Goal: Information Seeking & Learning: Learn about a topic

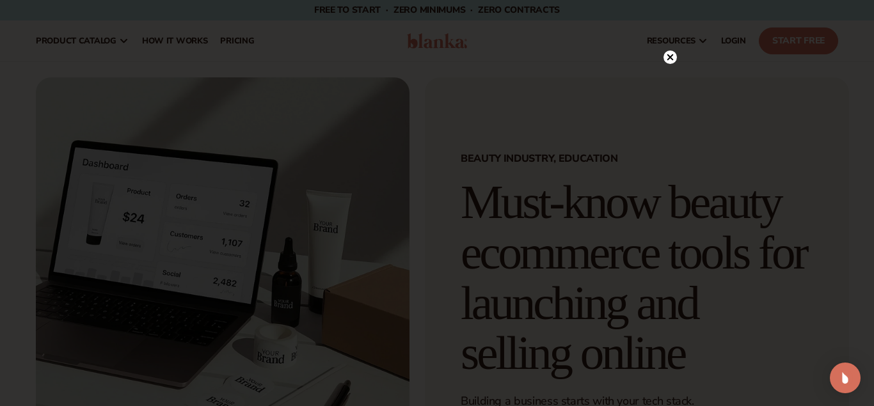
click at [668, 63] on circle at bounding box center [670, 57] width 13 height 13
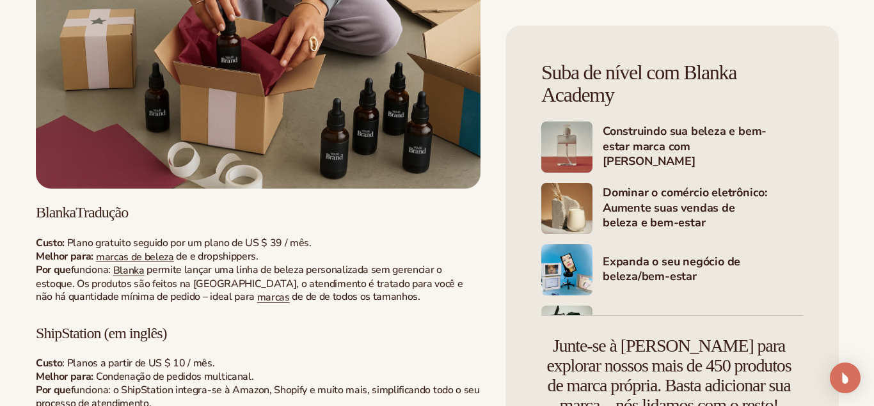
scroll to position [3785, 0]
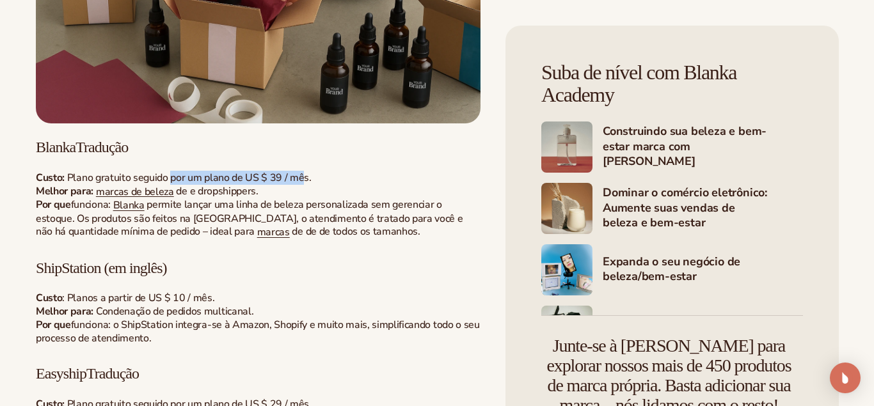
drag, startPoint x: 171, startPoint y: 186, endPoint x: 305, endPoint y: 182, distance: 133.8
click at [305, 182] on span "Plano gratuito seguido por um plano de US $ 39 / mês." at bounding box center [189, 178] width 244 height 14
click at [245, 196] on span "e dropshippers." at bounding box center [224, 191] width 68 height 14
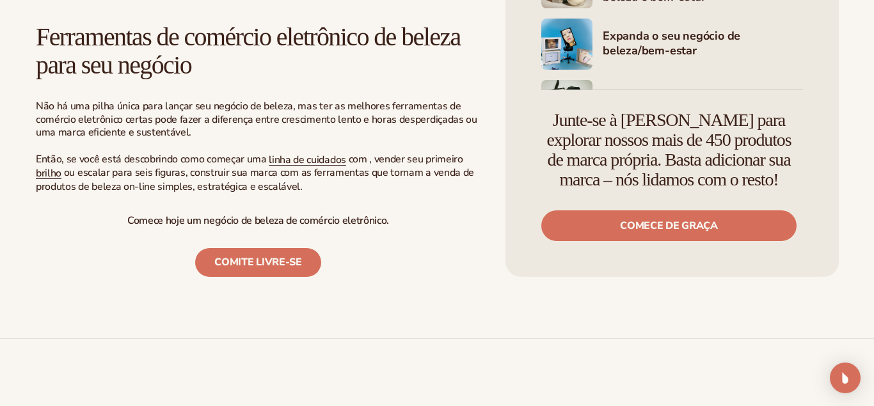
scroll to position [5025, 0]
